Goal: Task Accomplishment & Management: Use online tool/utility

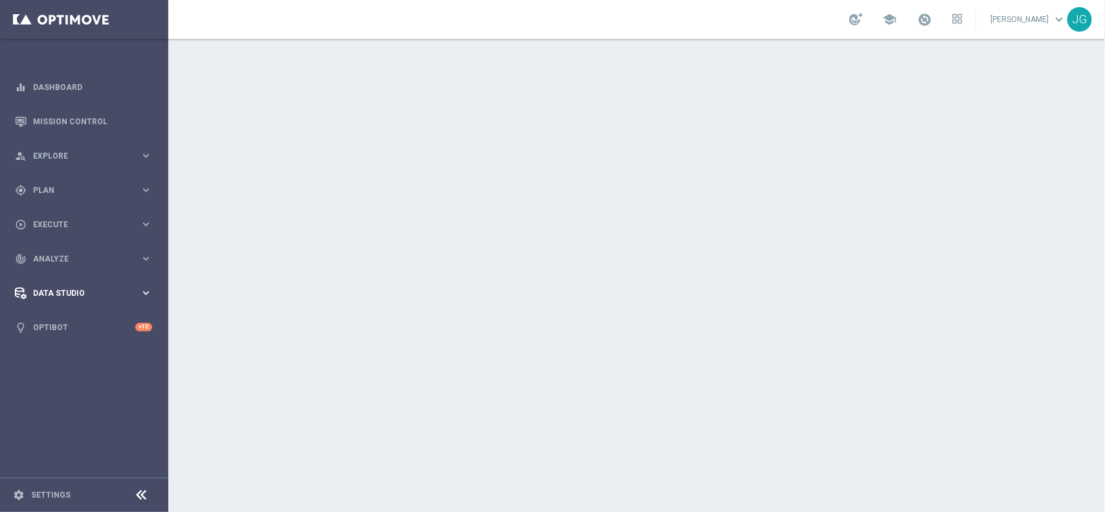
click at [102, 287] on div "Data Studio" at bounding box center [77, 293] width 125 height 12
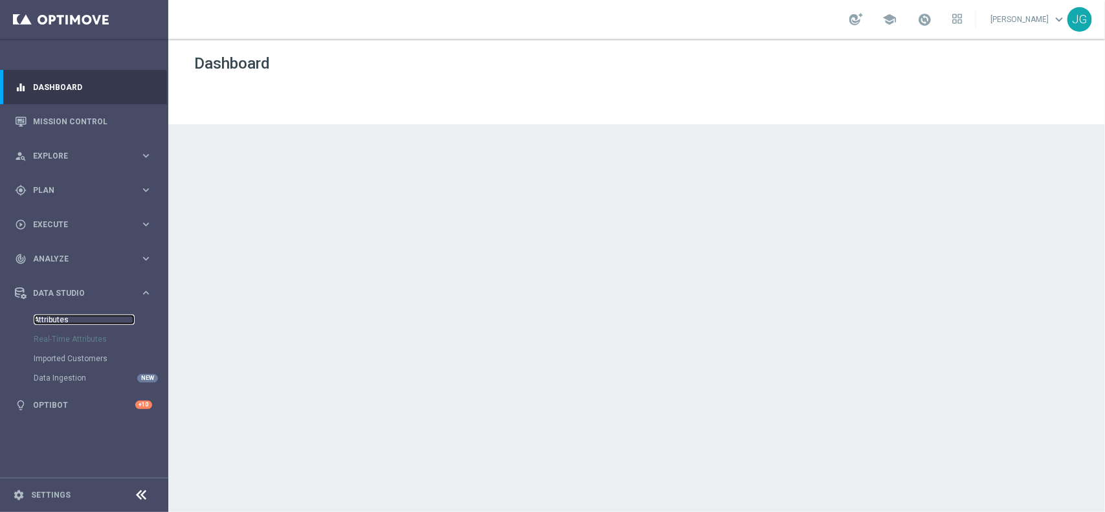
click at [68, 316] on link "Attributes" at bounding box center [84, 319] width 101 height 10
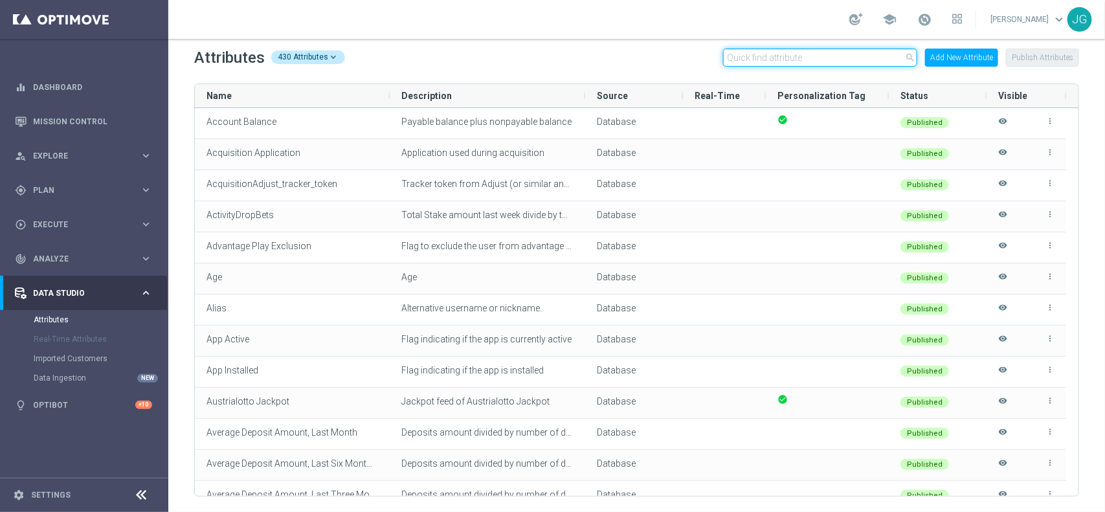
click at [787, 55] on input "text" at bounding box center [820, 58] width 194 height 18
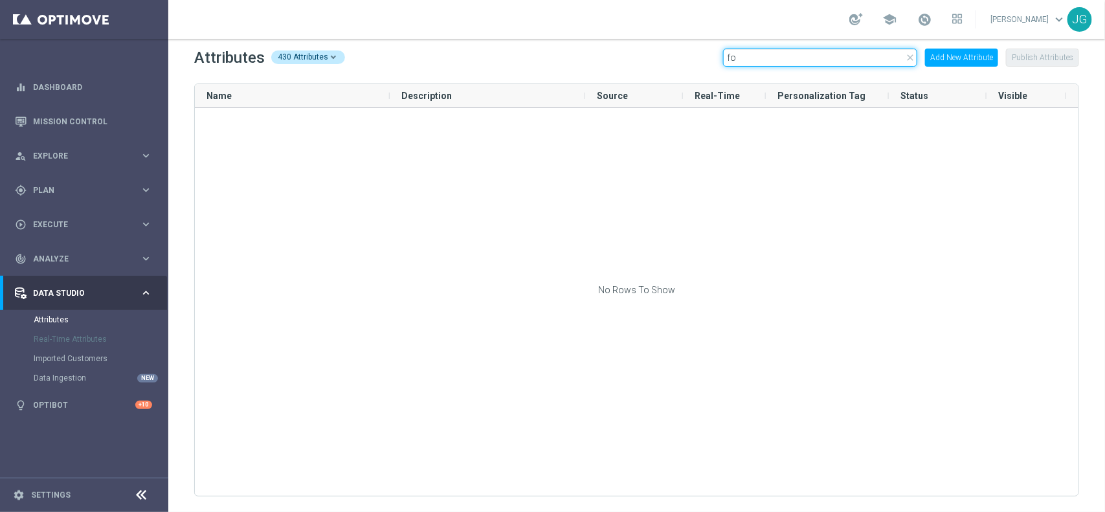
type input "f"
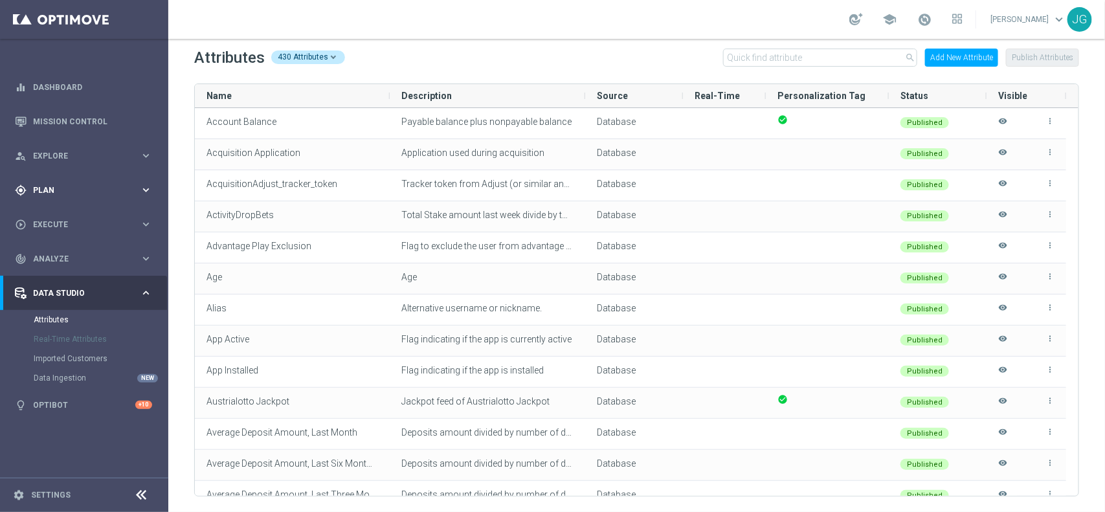
click at [140, 191] on icon "keyboard_arrow_right" at bounding box center [146, 190] width 12 height 12
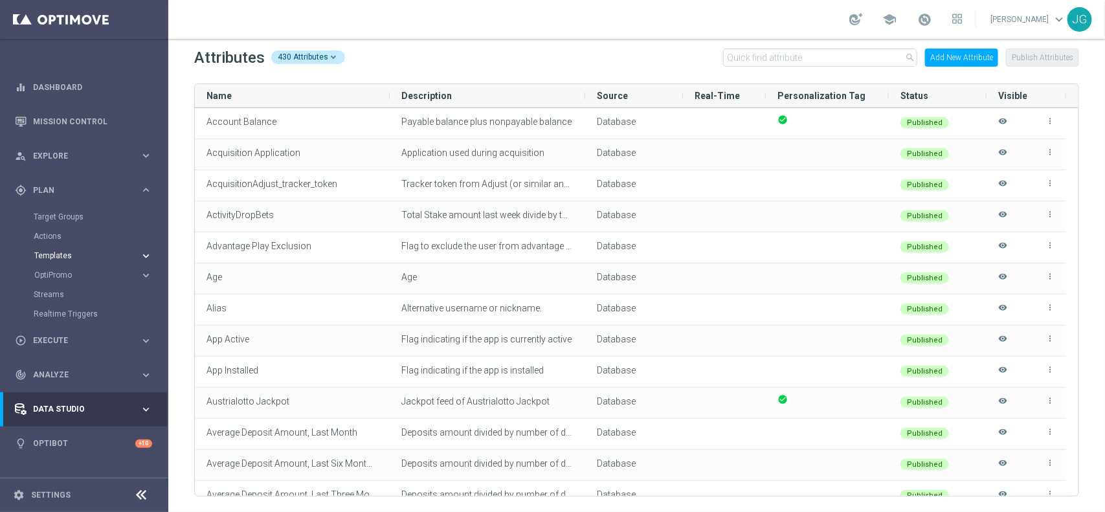
click at [57, 253] on span "Templates" at bounding box center [80, 256] width 93 height 8
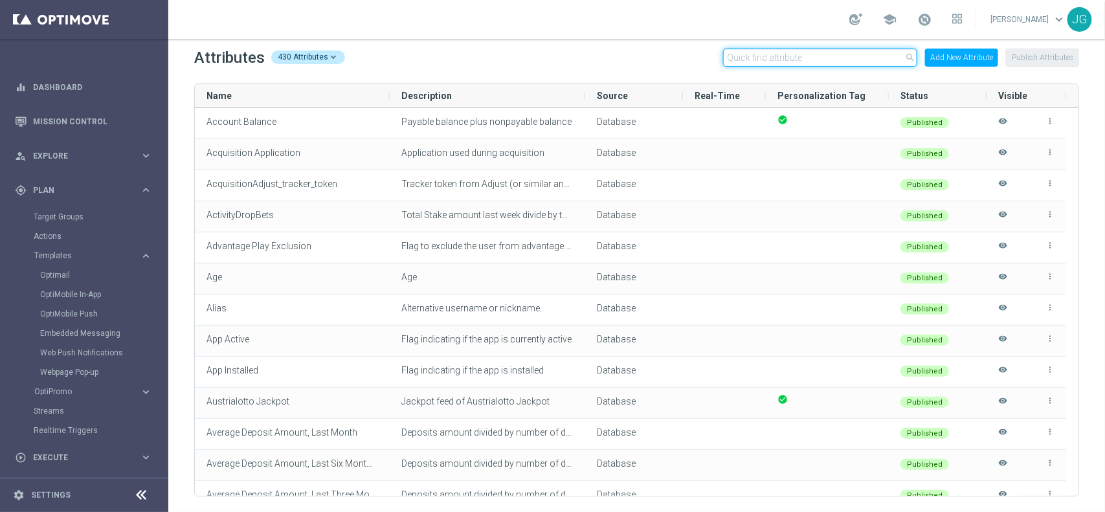
click at [742, 57] on input "text" at bounding box center [820, 58] width 194 height 18
click at [791, 60] on input "text" at bounding box center [820, 58] width 194 height 18
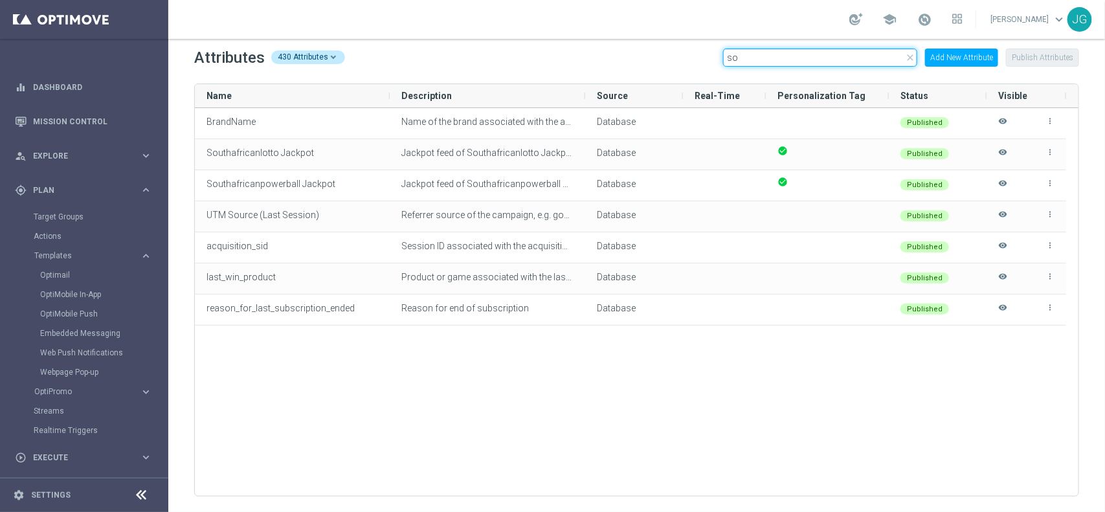
type input "s"
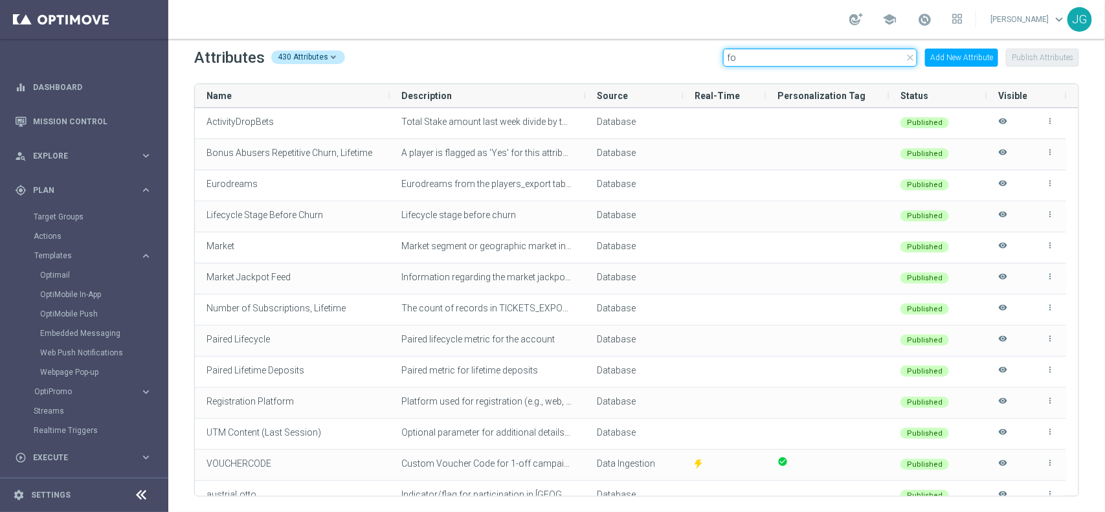
type input "f"
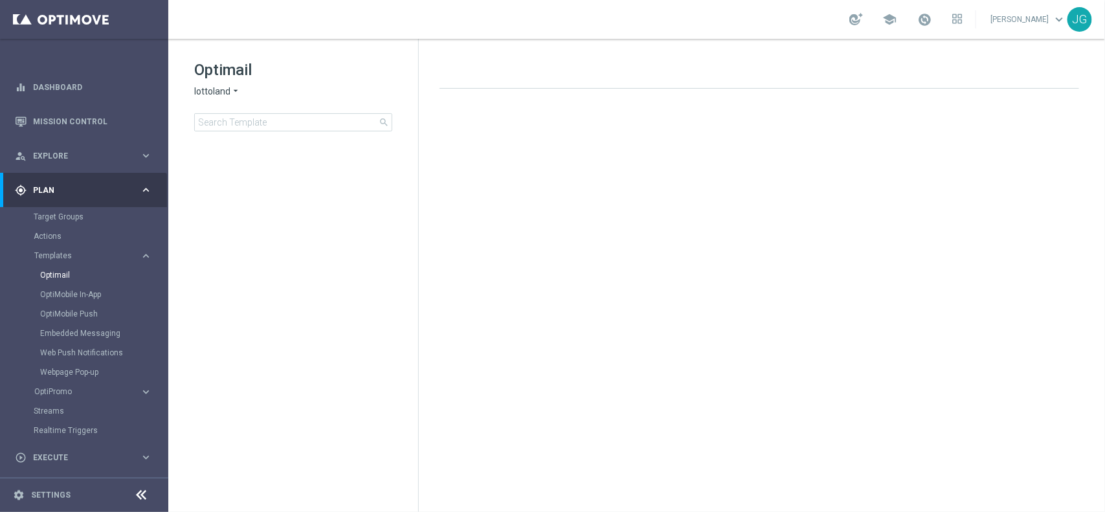
click at [223, 92] on span "lottoland" at bounding box center [212, 91] width 36 height 12
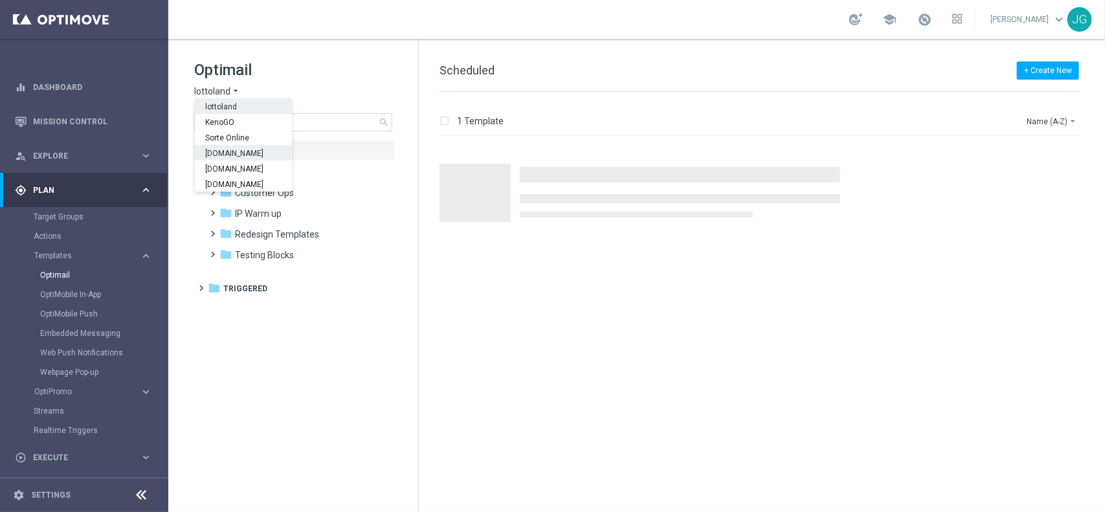
click at [0, 0] on span "Sorteonline.bet.br" at bounding box center [0, 0] width 0 height 0
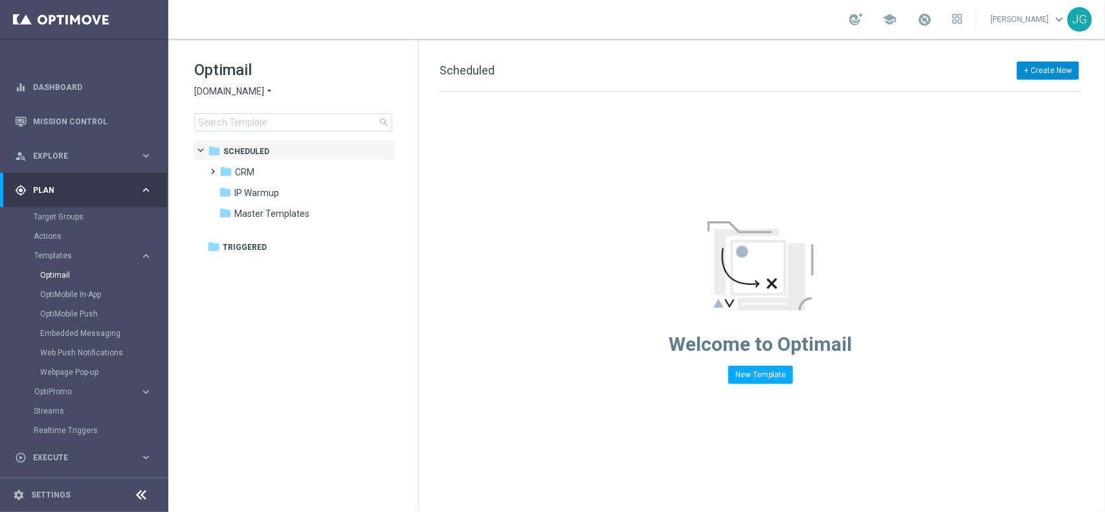
click at [1048, 67] on button "+ Create New" at bounding box center [1048, 70] width 62 height 18
click at [1032, 95] on span "New Template" at bounding box center [1012, 94] width 52 height 9
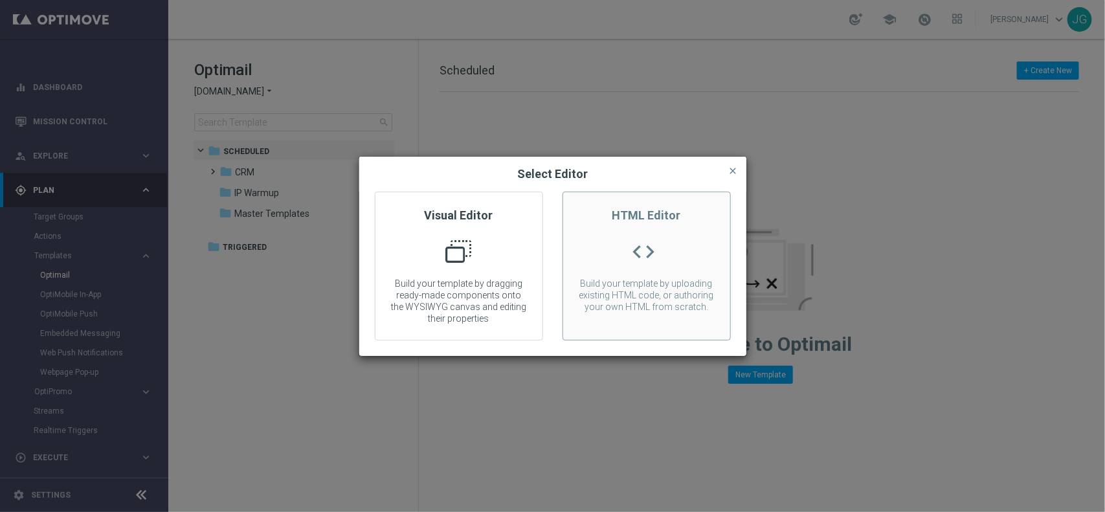
click at [661, 261] on div "HTML Editor code Build your template by uploading existing HTML code, or author…" at bounding box center [646, 266] width 168 height 149
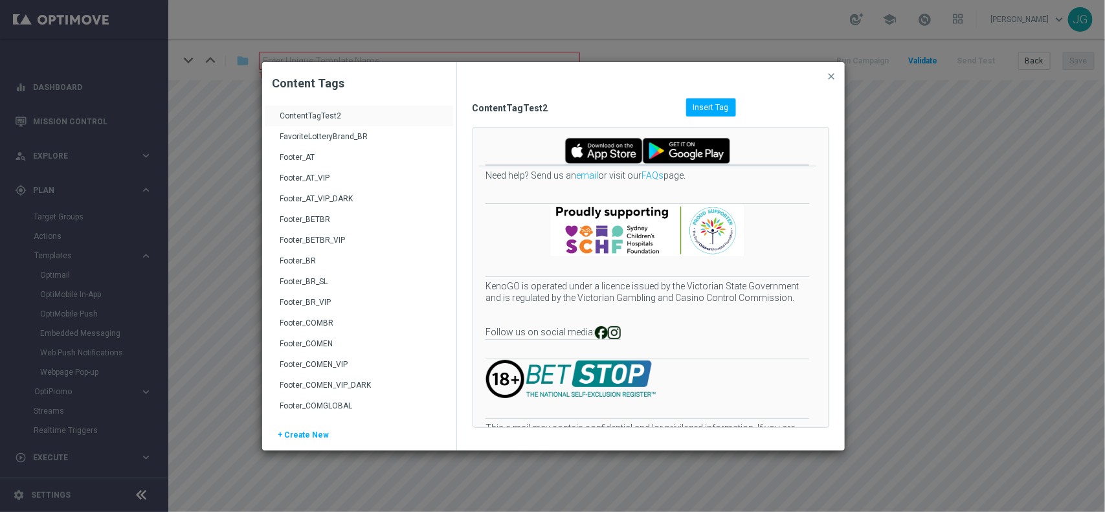
scroll to position [81, 0]
click at [295, 202] on div "Footer_BR_SL" at bounding box center [360, 205] width 160 height 21
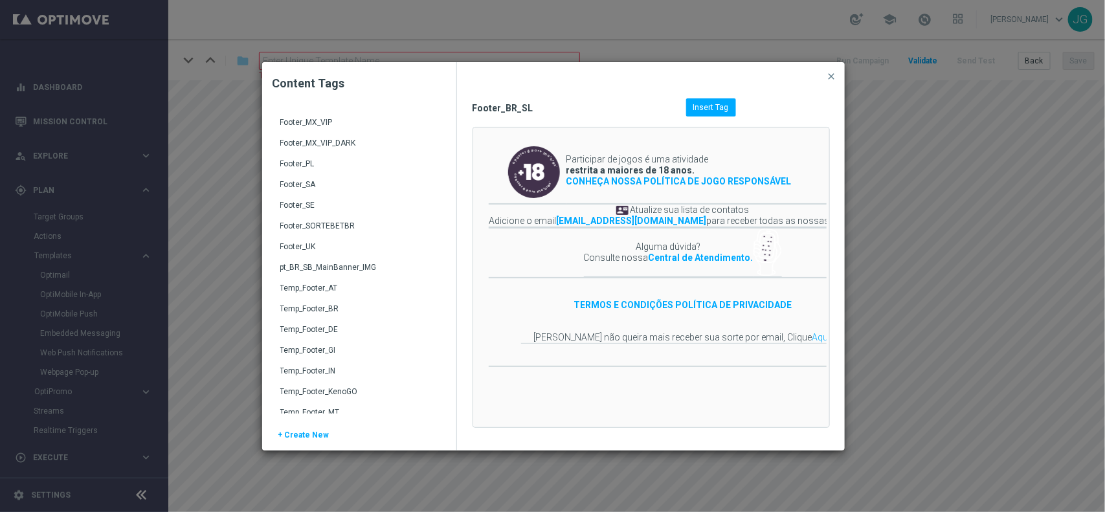
scroll to position [728, 0]
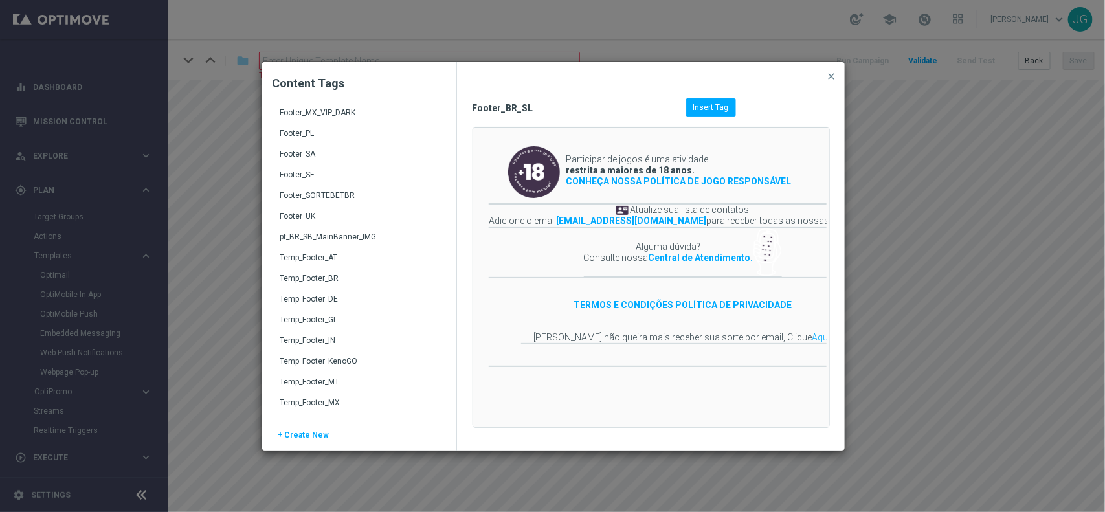
click at [325, 188] on div "Footer_SORTEBETBR" at bounding box center [359, 195] width 188 height 21
click at [328, 195] on div "Footer_SORTEBETBR" at bounding box center [360, 200] width 160 height 21
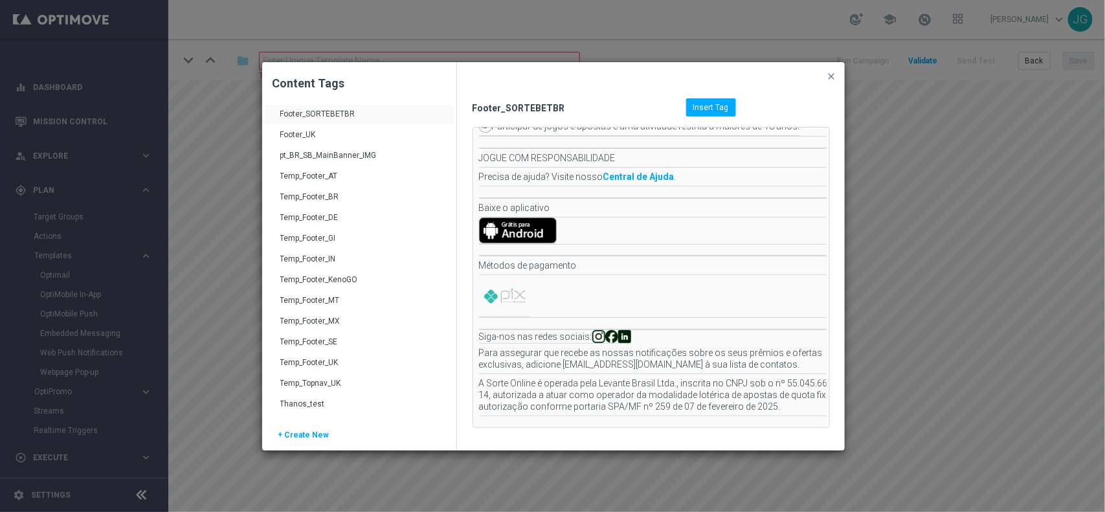
scroll to position [0, 0]
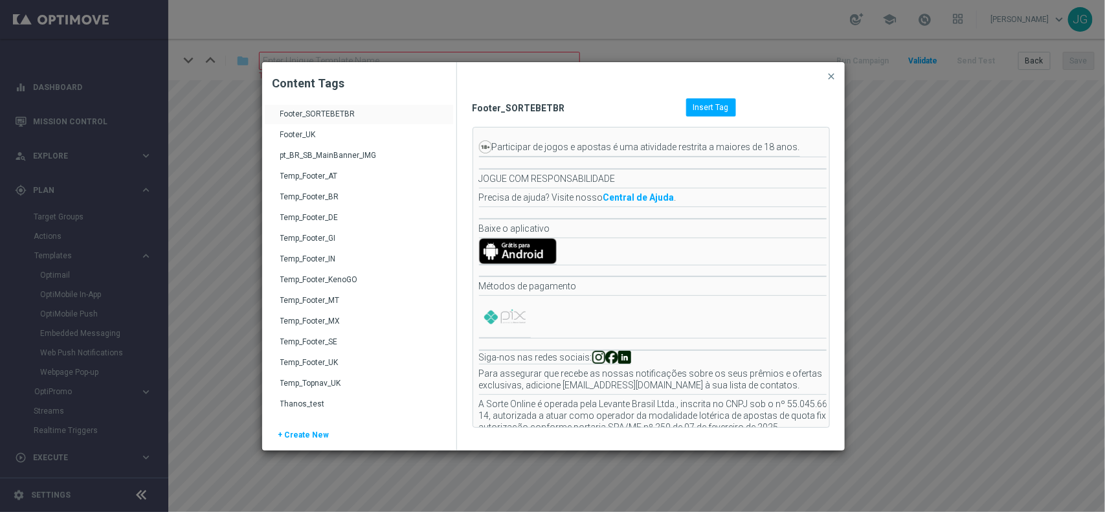
drag, startPoint x: 521, startPoint y: 256, endPoint x: 518, endPoint y: 72, distance: 183.8
click at [518, 72] on div "Footer_SORTEBETBR Insert Tag Participar de jogos e apostas é uma atividade rest…" at bounding box center [651, 256] width 388 height 388
drag, startPoint x: 529, startPoint y: 250, endPoint x: 209, endPoint y: 267, distance: 320.7
click at [209, 267] on modal-container "Content Tags Drag here to set row groups Drag here to set column labels Content…" at bounding box center [552, 256] width 1105 height 512
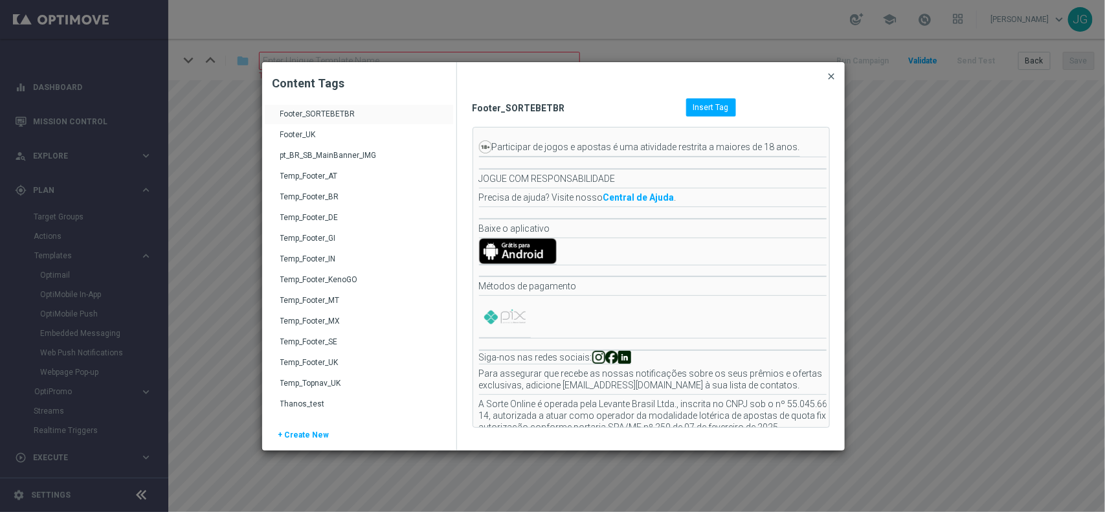
click at [829, 74] on span "close" at bounding box center [831, 76] width 10 height 10
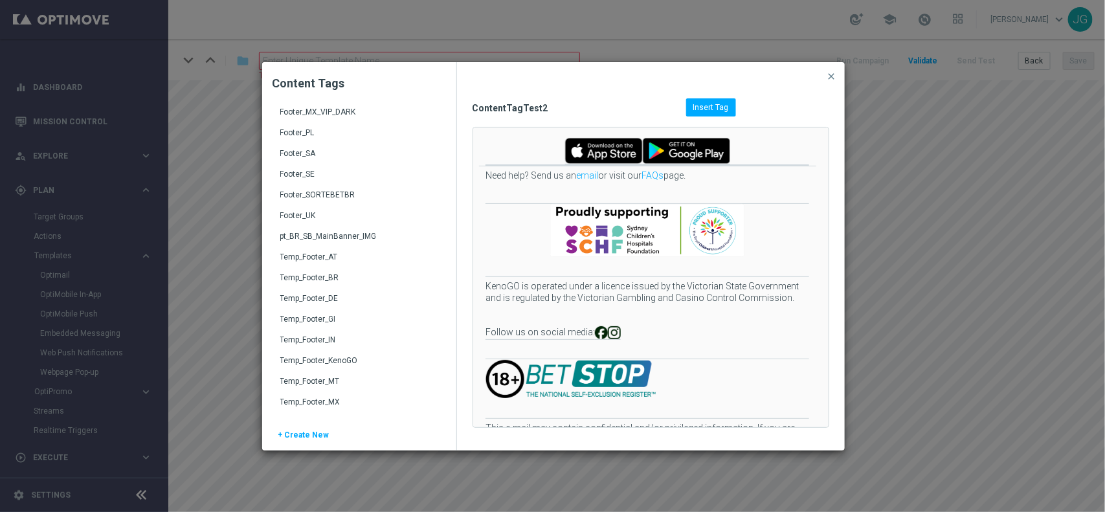
scroll to position [648, 0]
click at [331, 272] on div "Footer_SORTEBETBR" at bounding box center [360, 280] width 160 height 21
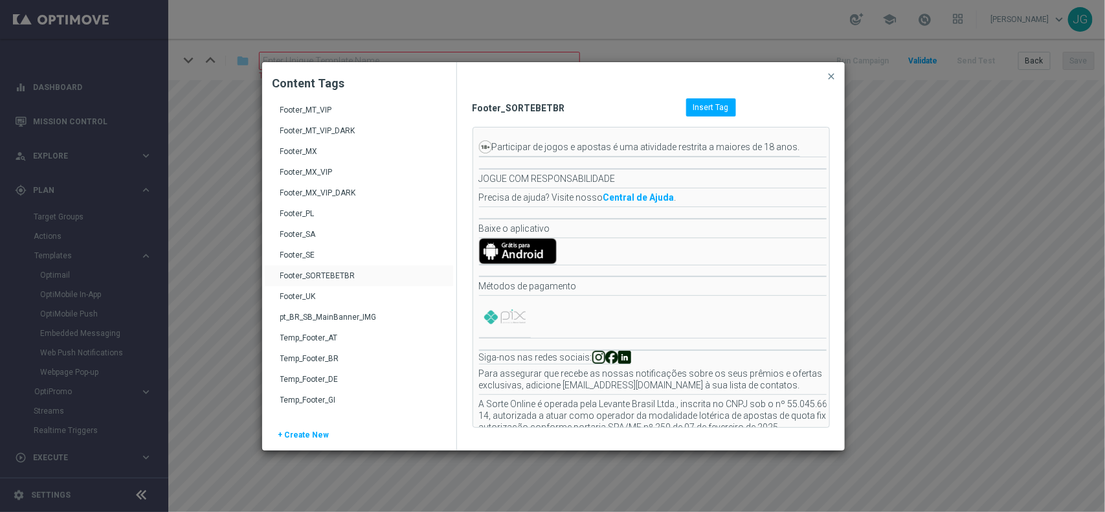
click at [492, 138] on td "Participar de jogos e apostas é uma atividade restrita a maiores de 18 anos." at bounding box center [646, 147] width 308 height 19
click at [829, 75] on span "close" at bounding box center [831, 76] width 10 height 10
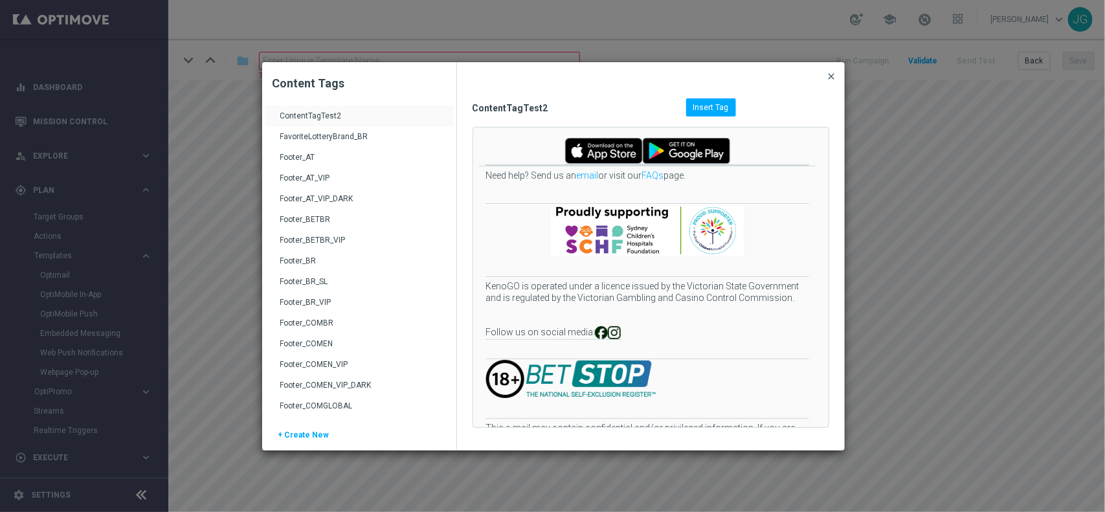
click at [830, 78] on span "close" at bounding box center [831, 76] width 10 height 10
click at [295, 434] on span "+ Create New" at bounding box center [303, 439] width 51 height 19
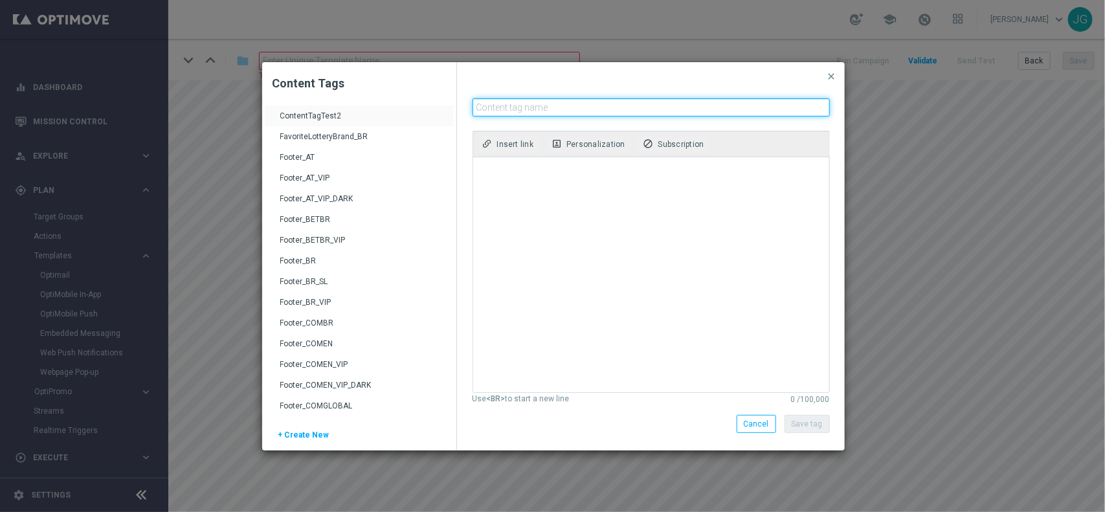
click at [553, 102] on input "text" at bounding box center [650, 107] width 357 height 18
type input "SOL"
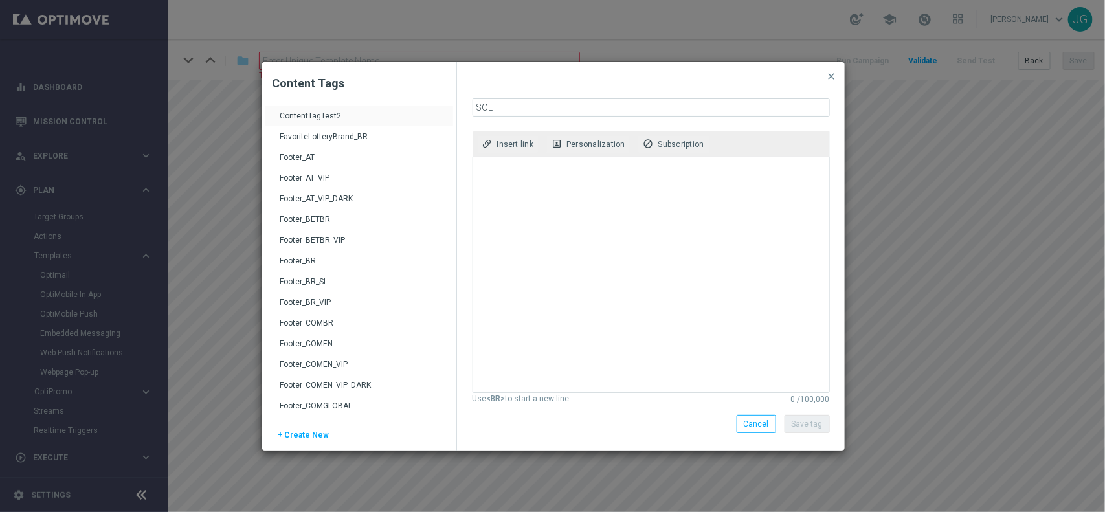
click at [526, 220] on textarea at bounding box center [650, 274] width 354 height 235
type textarea "testestews"
click at [596, 142] on span "Personalization" at bounding box center [595, 144] width 59 height 9
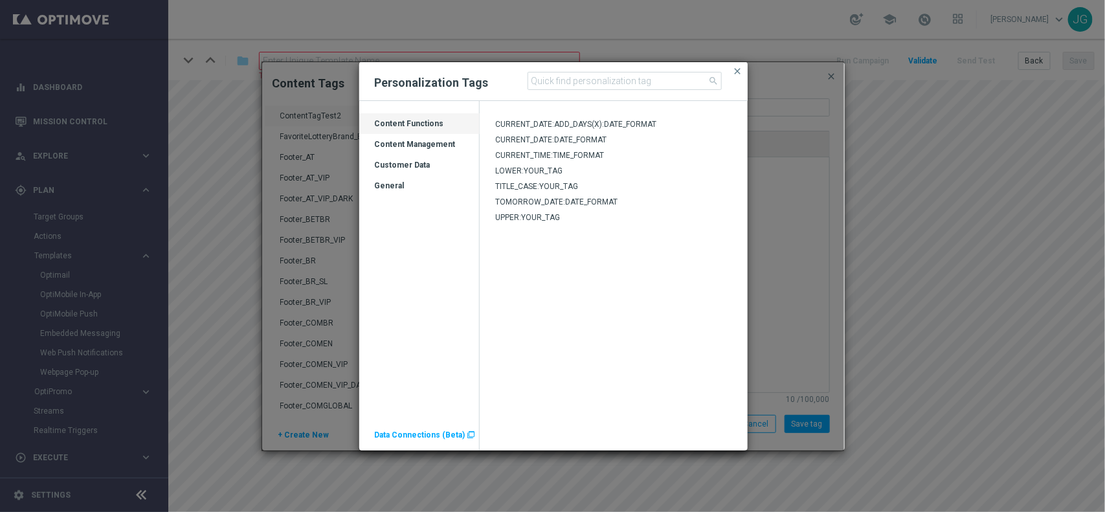
click at [421, 143] on div "Content Management" at bounding box center [419, 149] width 120 height 21
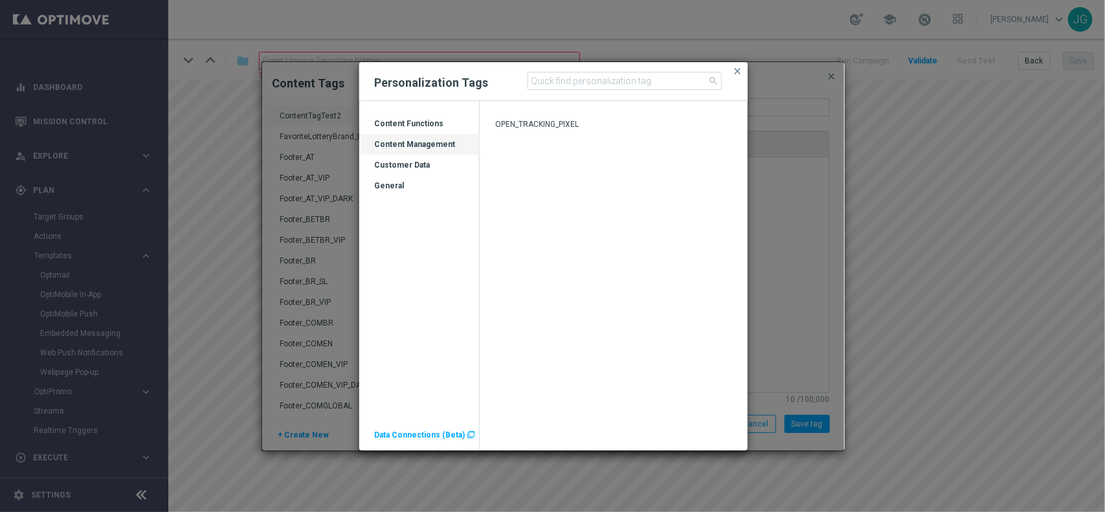
click at [415, 160] on div "Customer Data" at bounding box center [419, 170] width 120 height 21
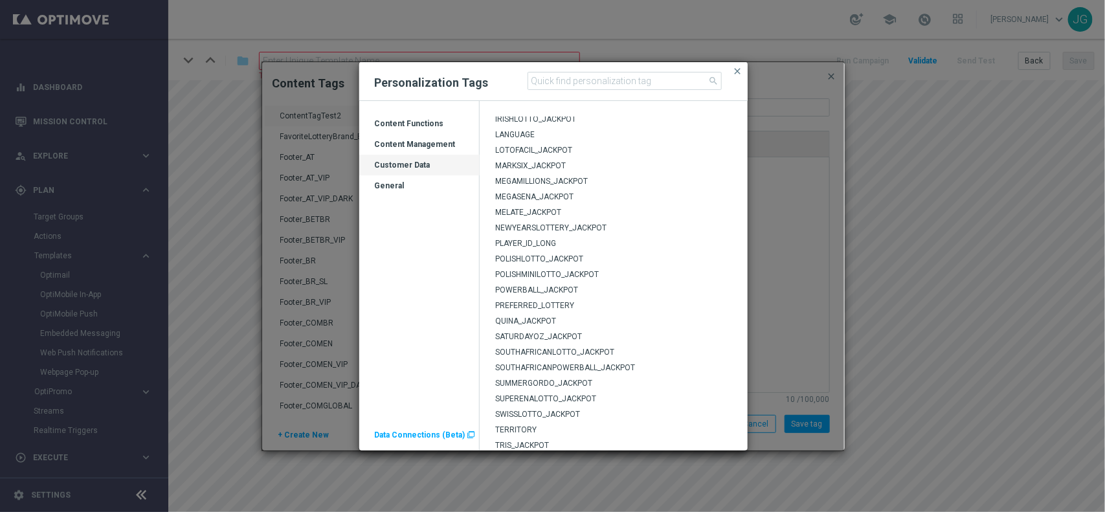
scroll to position [366, 0]
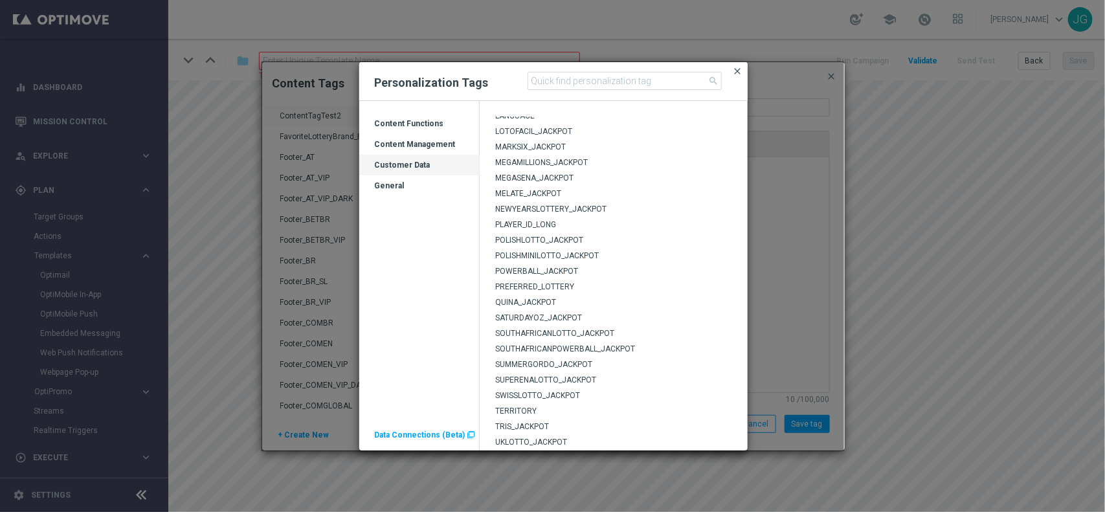
click at [740, 69] on span "close" at bounding box center [737, 71] width 10 height 10
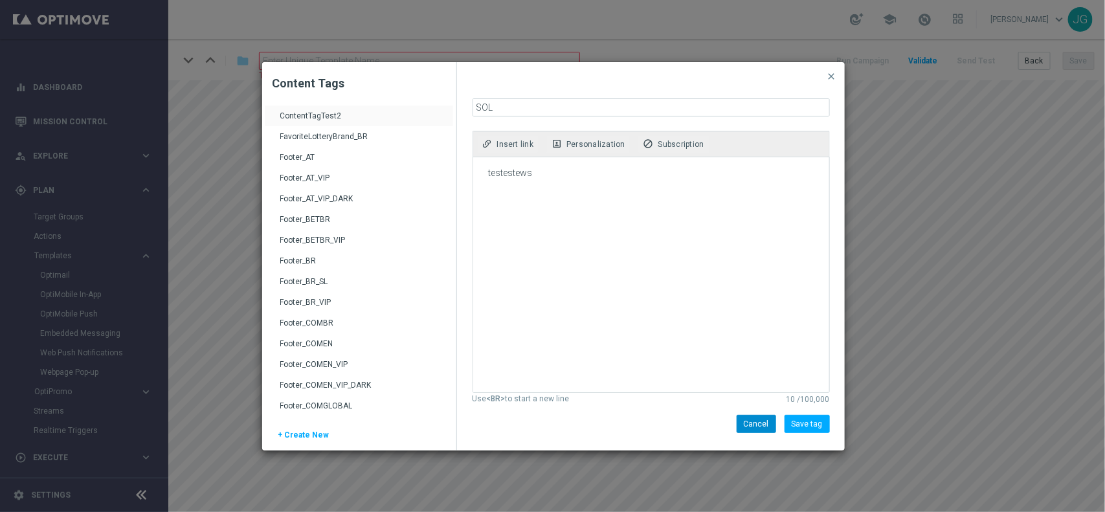
click at [743, 425] on div "Cancel" at bounding box center [755, 424] width 39 height 18
click at [758, 425] on span "Cancel" at bounding box center [755, 423] width 25 height 9
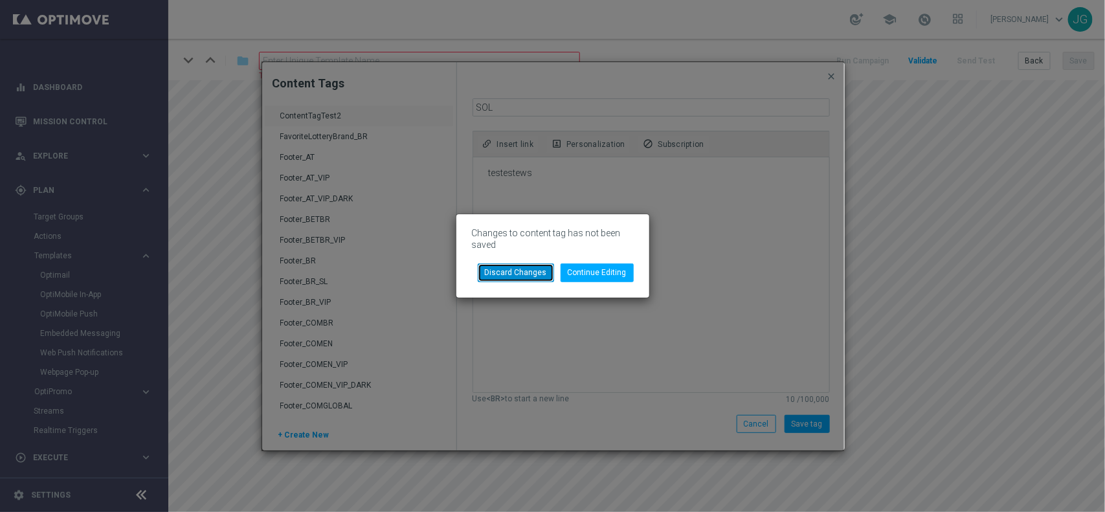
click at [525, 270] on button "Discard Changes" at bounding box center [516, 272] width 76 height 18
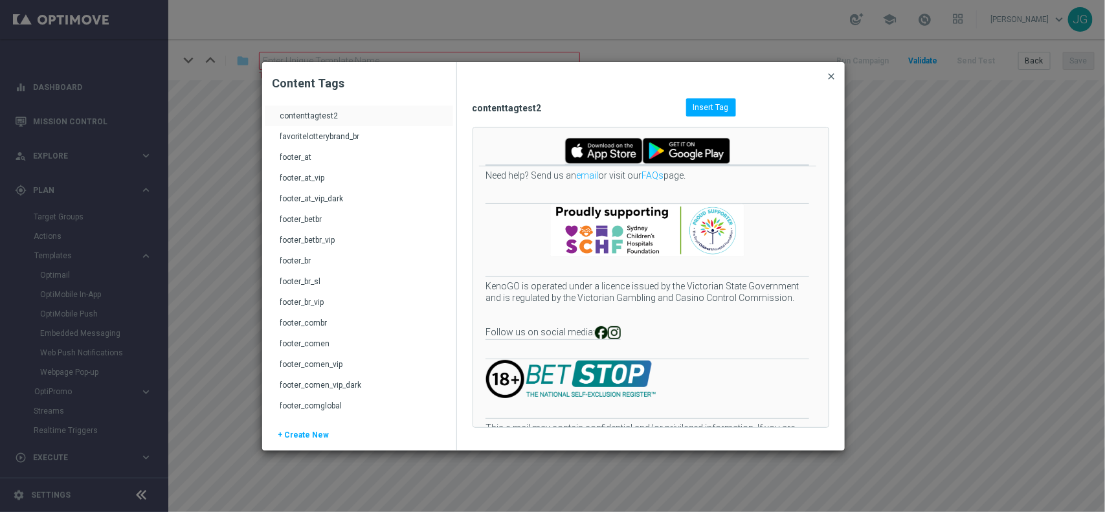
click at [829, 76] on span "close" at bounding box center [831, 76] width 10 height 10
